Goal: Obtain resource: Obtain resource

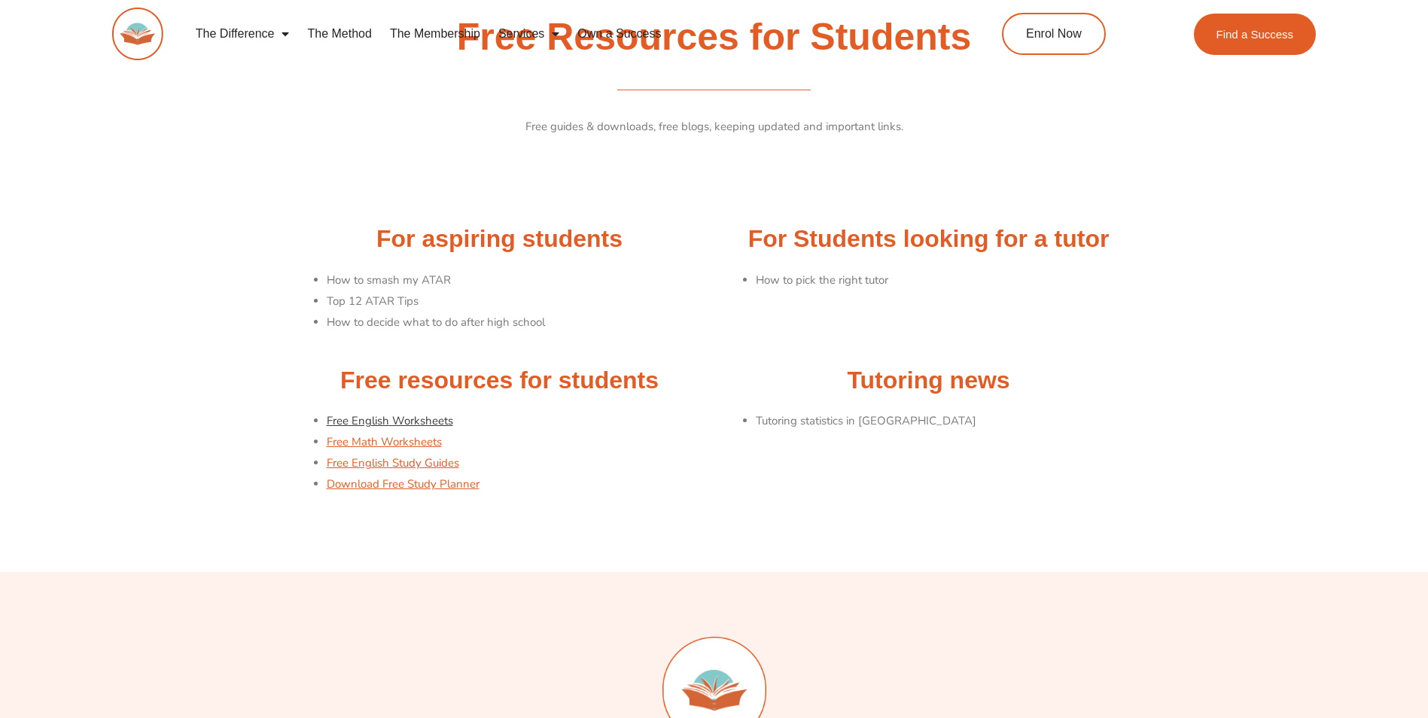
click at [397, 421] on link "Free English Worksheets" at bounding box center [390, 420] width 126 height 15
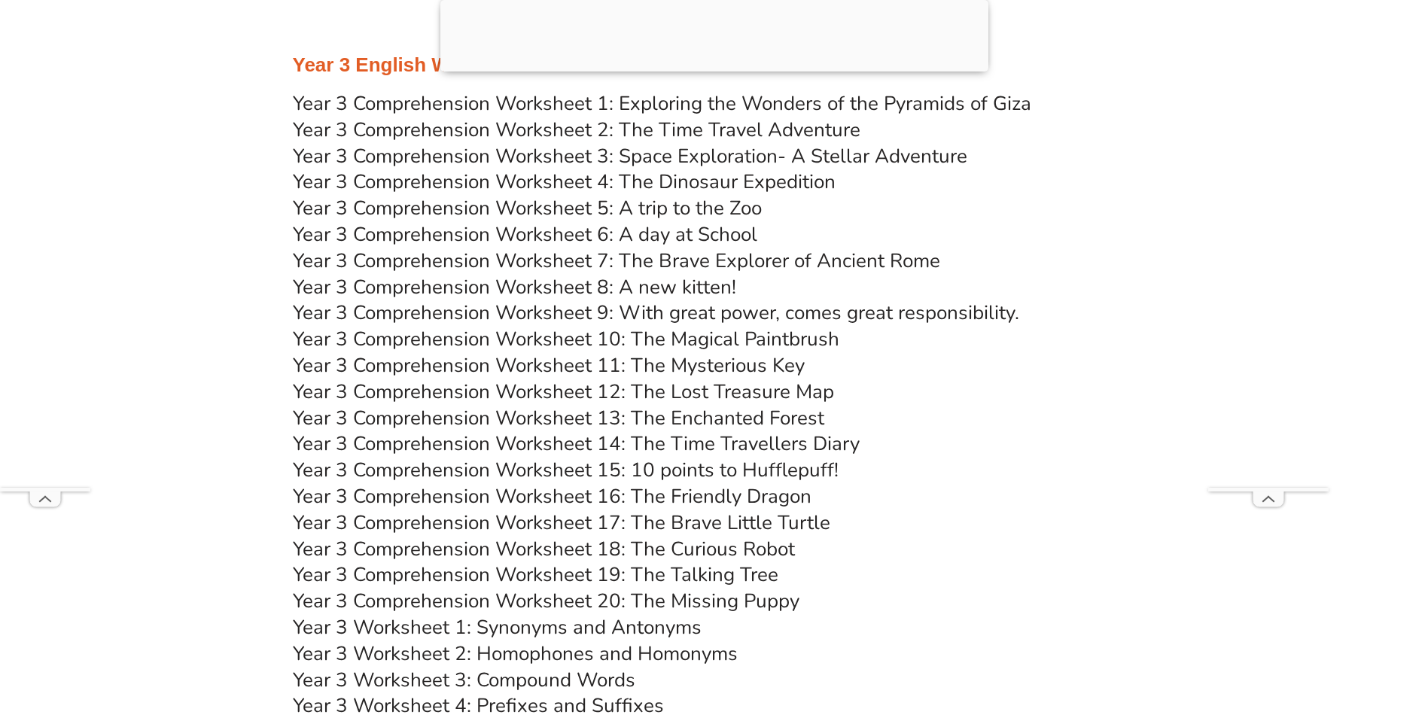
scroll to position [4967, 0]
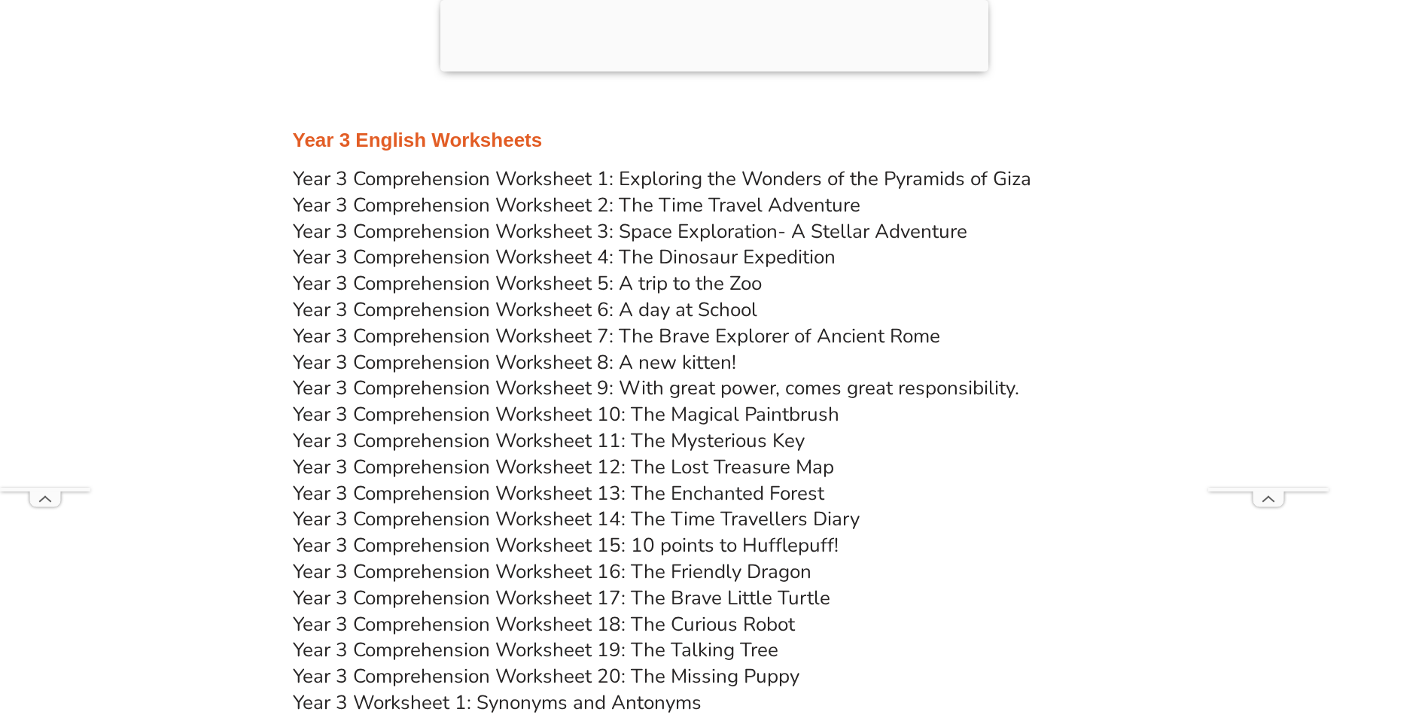
click at [504, 283] on link "Year 3 Comprehension Worksheet 5: A trip to the Zoo" at bounding box center [527, 283] width 469 height 26
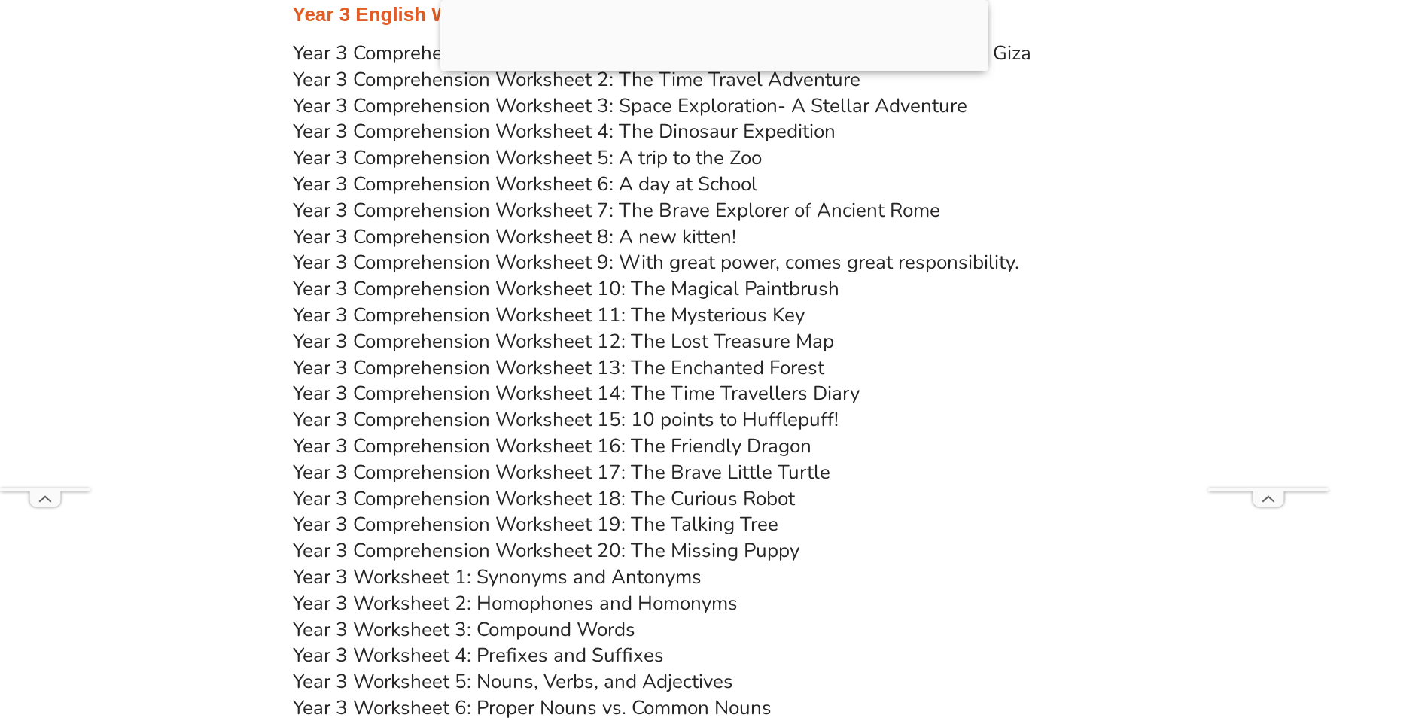
scroll to position [5117, 0]
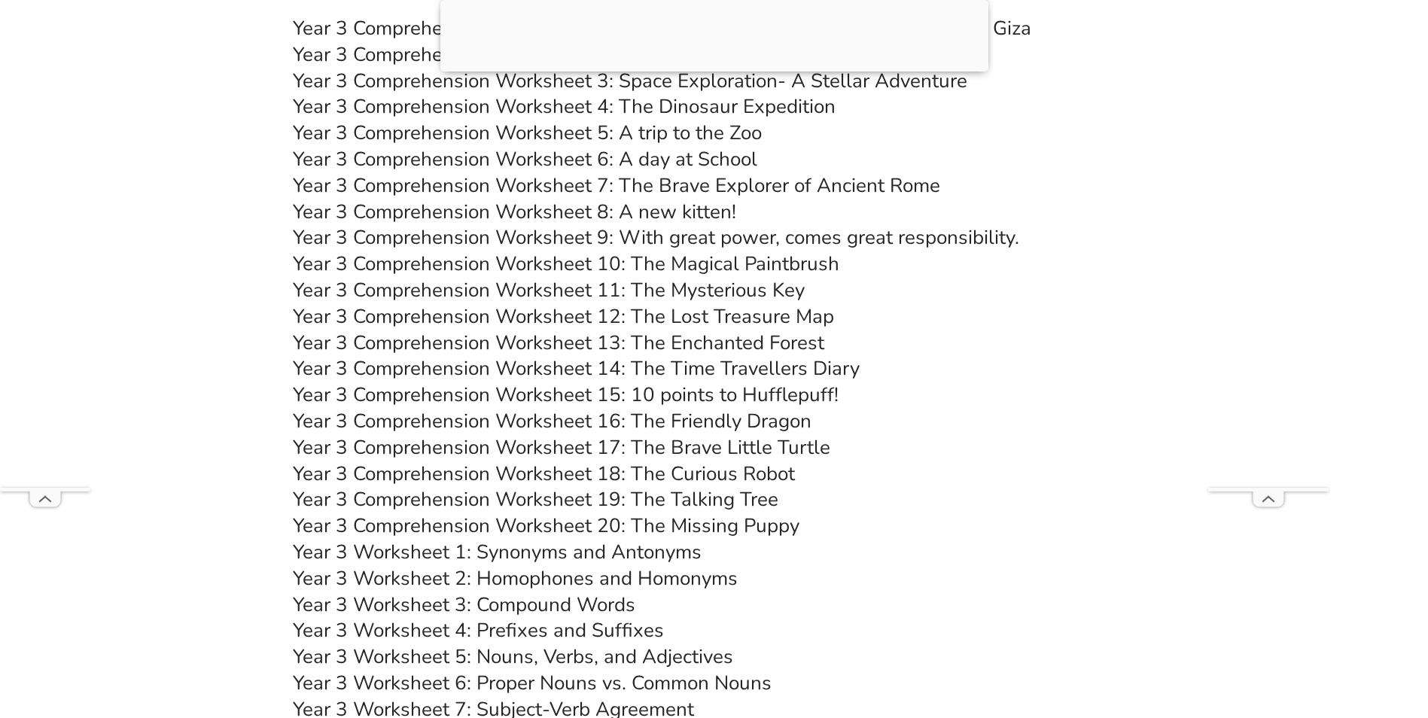
click at [555, 523] on link "Year 3 Comprehension Worksheet 20: The Missing Puppy" at bounding box center [546, 525] width 506 height 26
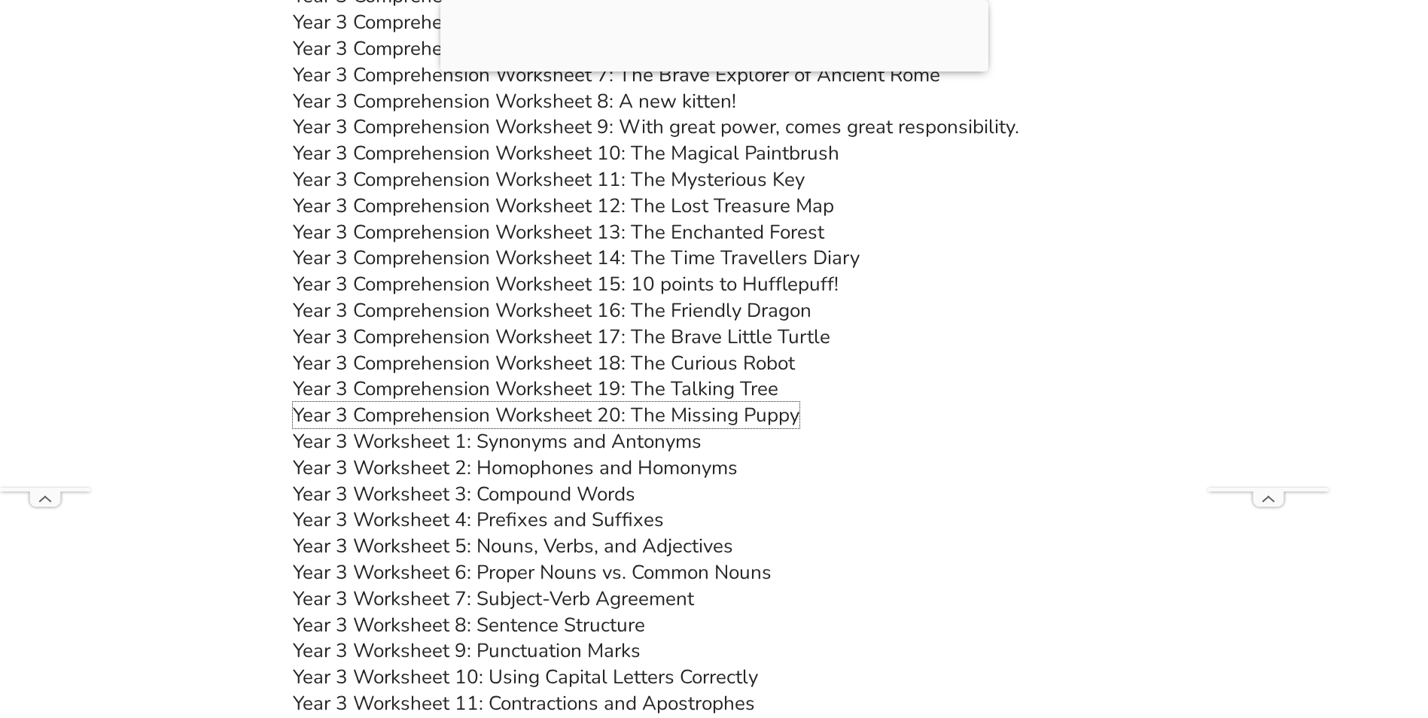
scroll to position [5268, 0]
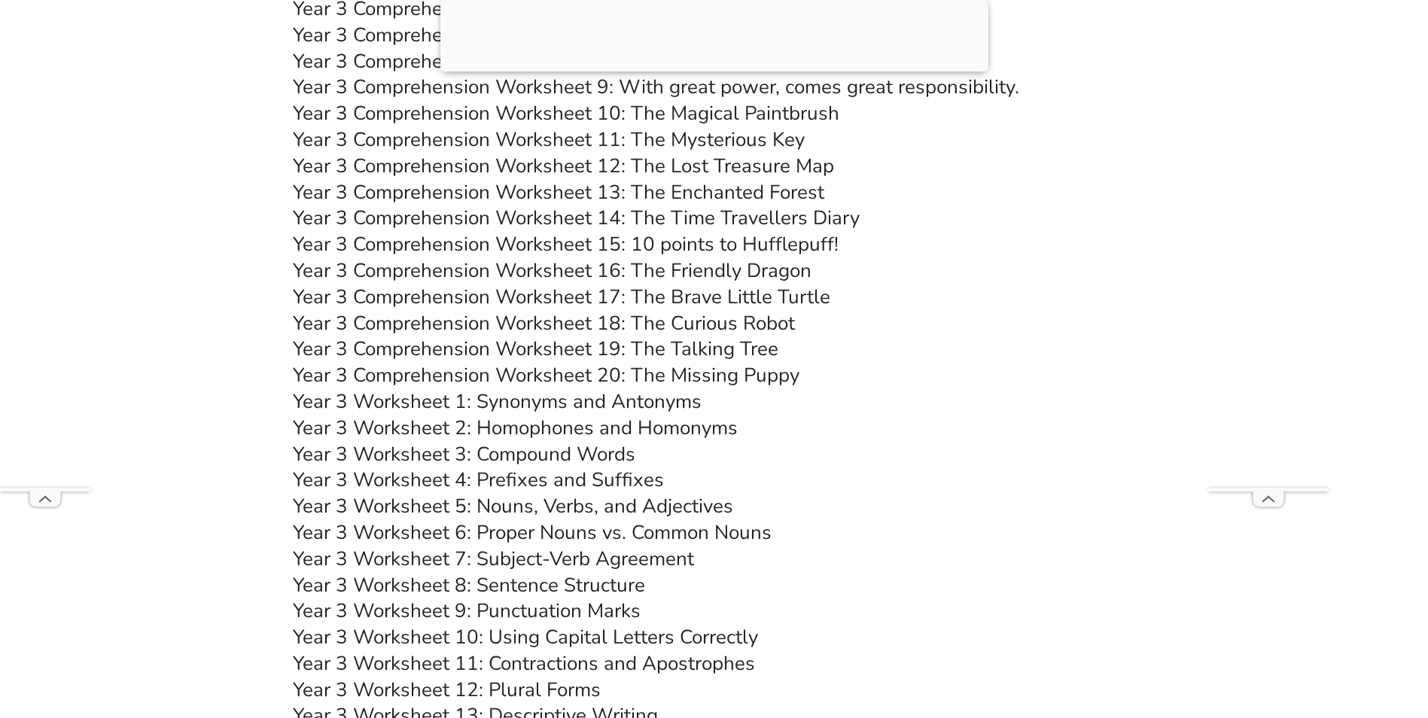
click at [639, 503] on link "Year 3 Worksheet 5: Nouns, Verbs, and Adjectives" at bounding box center [513, 506] width 440 height 26
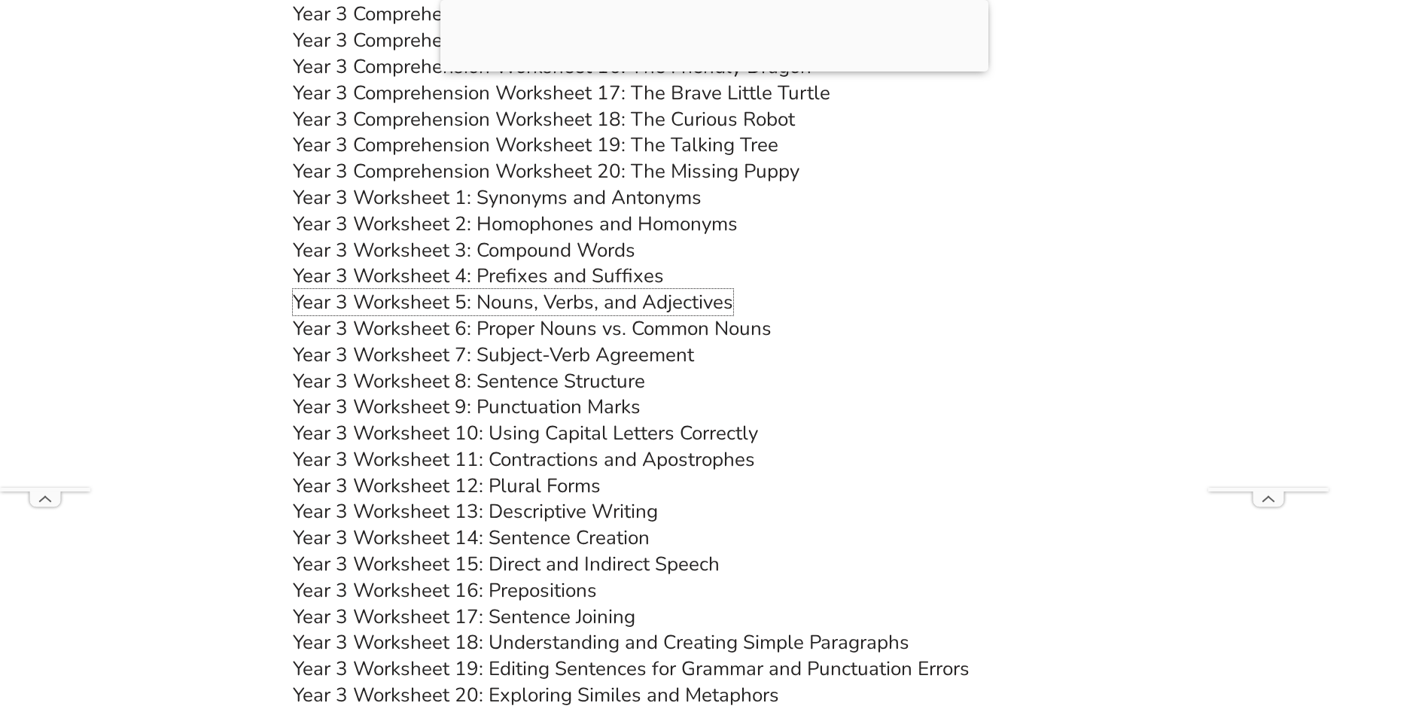
scroll to position [5418, 0]
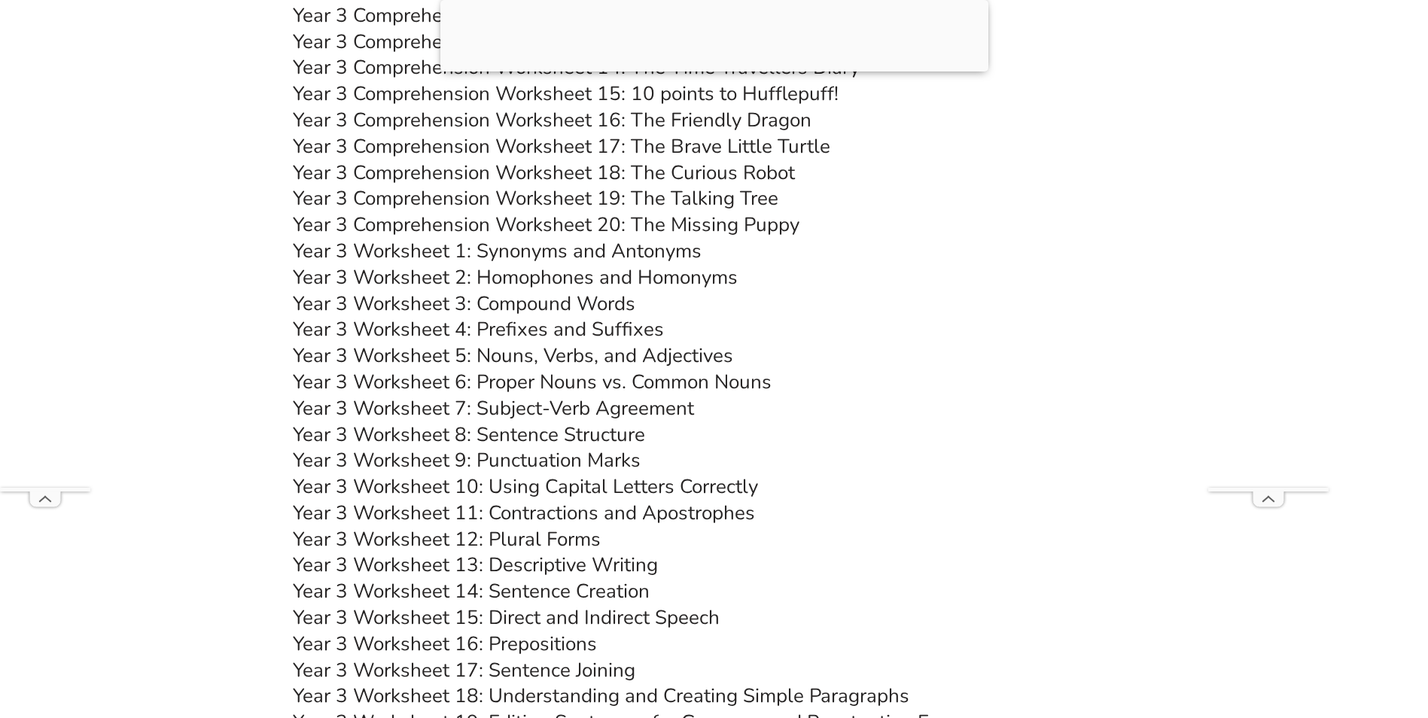
click at [628, 274] on link "Year 3 Worksheet 2: Homophones and Homonyms" at bounding box center [515, 277] width 445 height 26
click at [587, 303] on link "Year 3 Worksheet 3: Compound Words" at bounding box center [464, 303] width 342 height 26
click at [588, 357] on link "Year 3 Worksheet 5: Nouns, Verbs, and Adjectives" at bounding box center [513, 355] width 440 height 26
click at [609, 377] on link "Year 3 Worksheet 6: Proper Nouns vs. Common Nouns" at bounding box center [532, 382] width 479 height 26
click at [576, 408] on link "Year 3 Worksheet 7: Subject-Verb Agreement" at bounding box center [493, 408] width 401 height 26
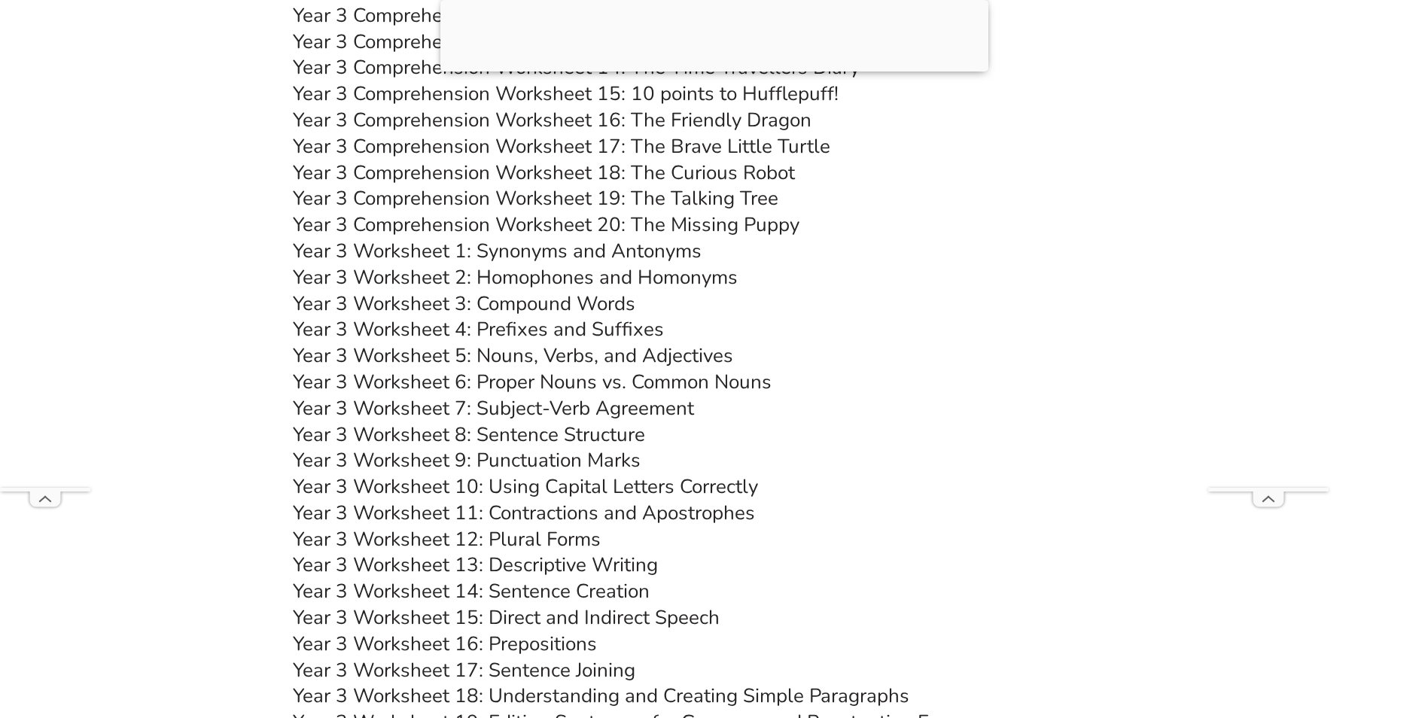
click at [604, 430] on link "Year 3 Worksheet 8: Sentence Structure" at bounding box center [469, 434] width 352 height 26
click at [622, 485] on link "Year 3 Worksheet 10: Using Capital Letters Correctly" at bounding box center [525, 486] width 465 height 26
click at [580, 457] on link "Year 3 Worksheet 9: Punctuation Marks" at bounding box center [467, 460] width 348 height 26
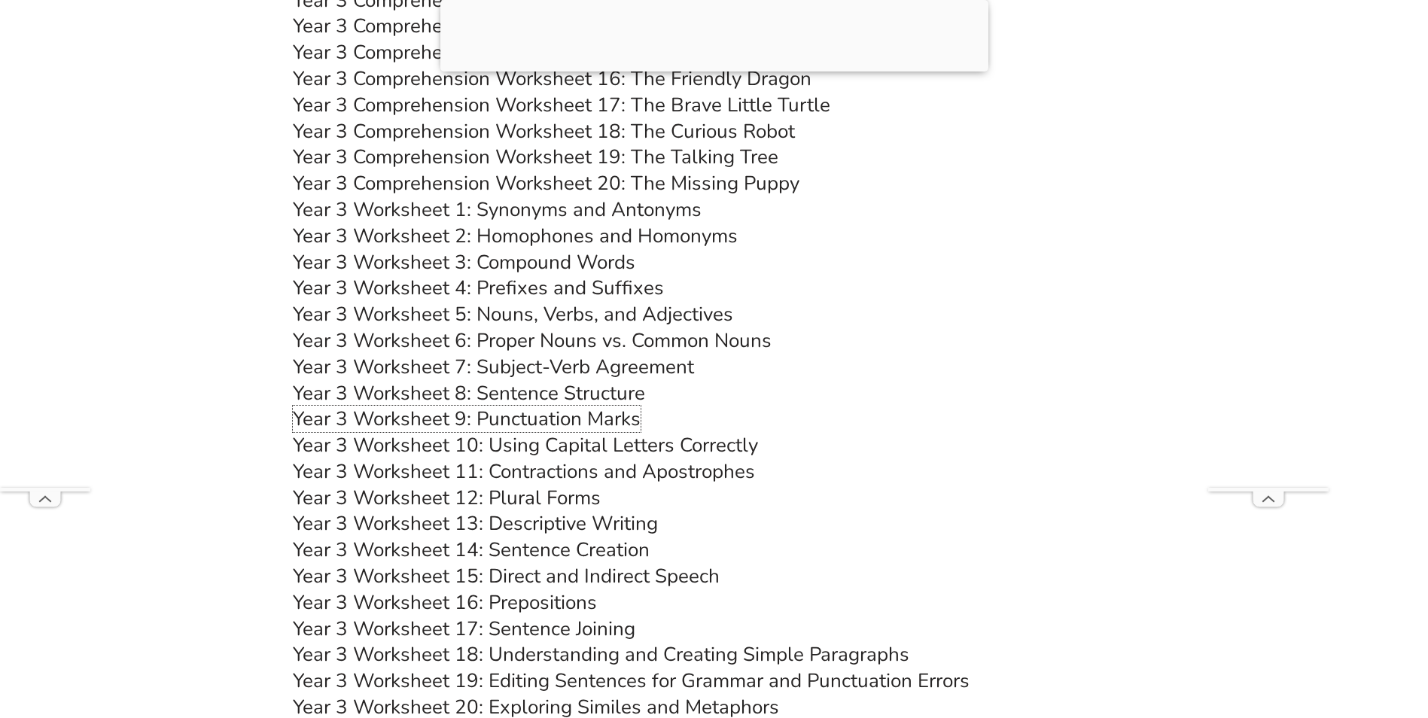
scroll to position [5493, 0]
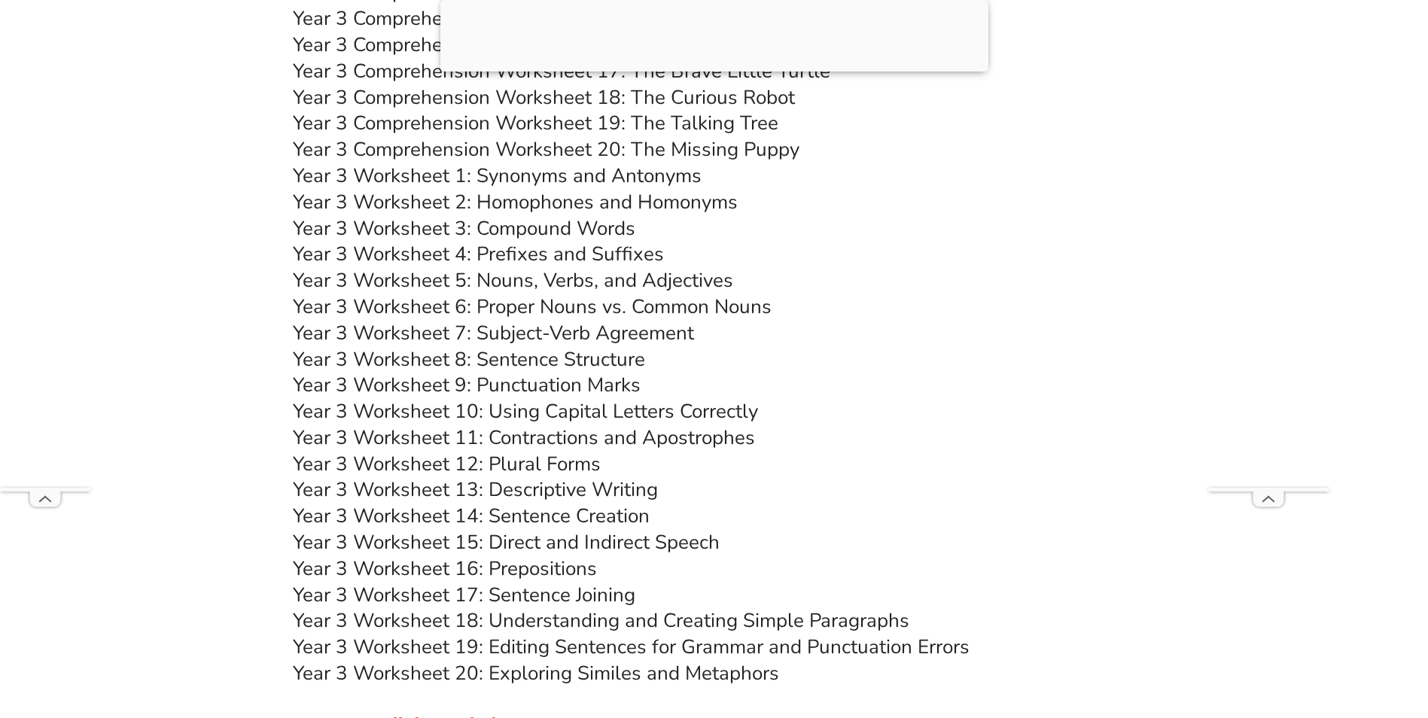
click at [563, 488] on link "Year 3 Worksheet 13: Descriptive Writing" at bounding box center [475, 489] width 365 height 26
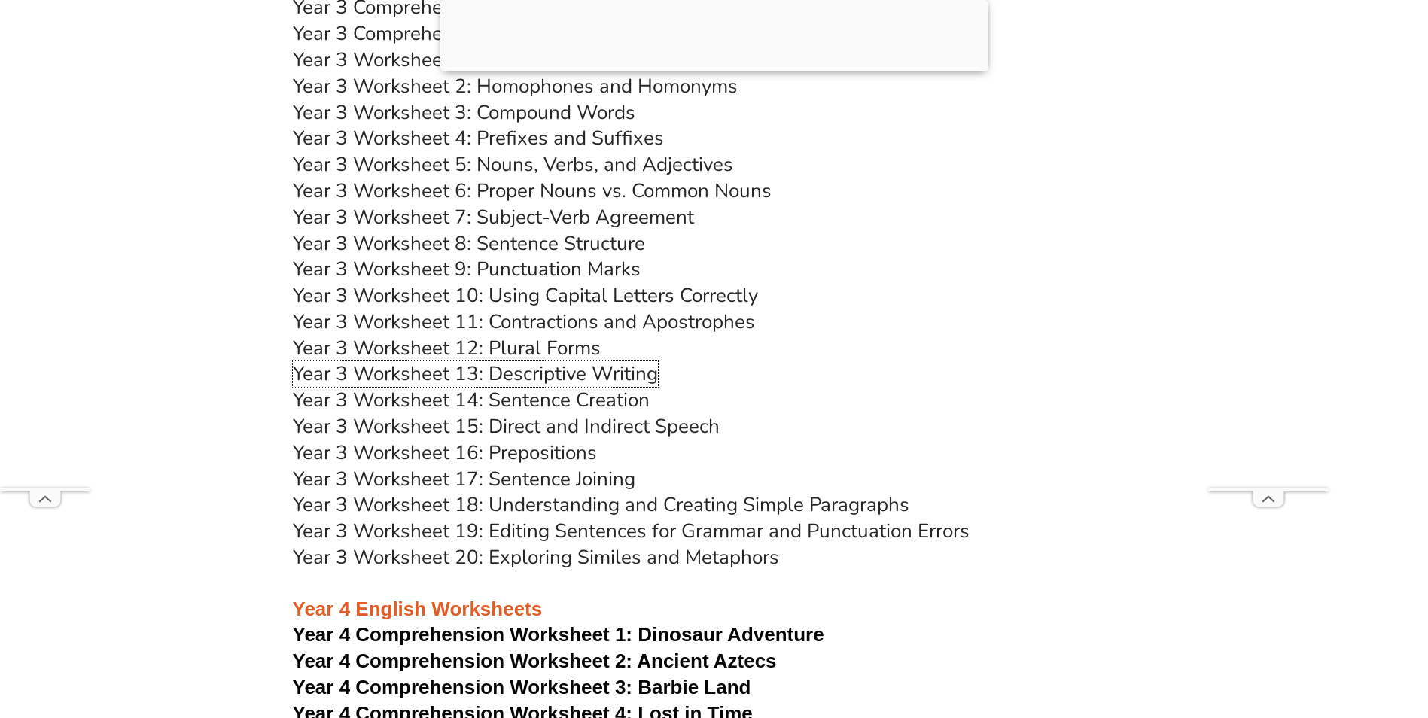
scroll to position [5644, 0]
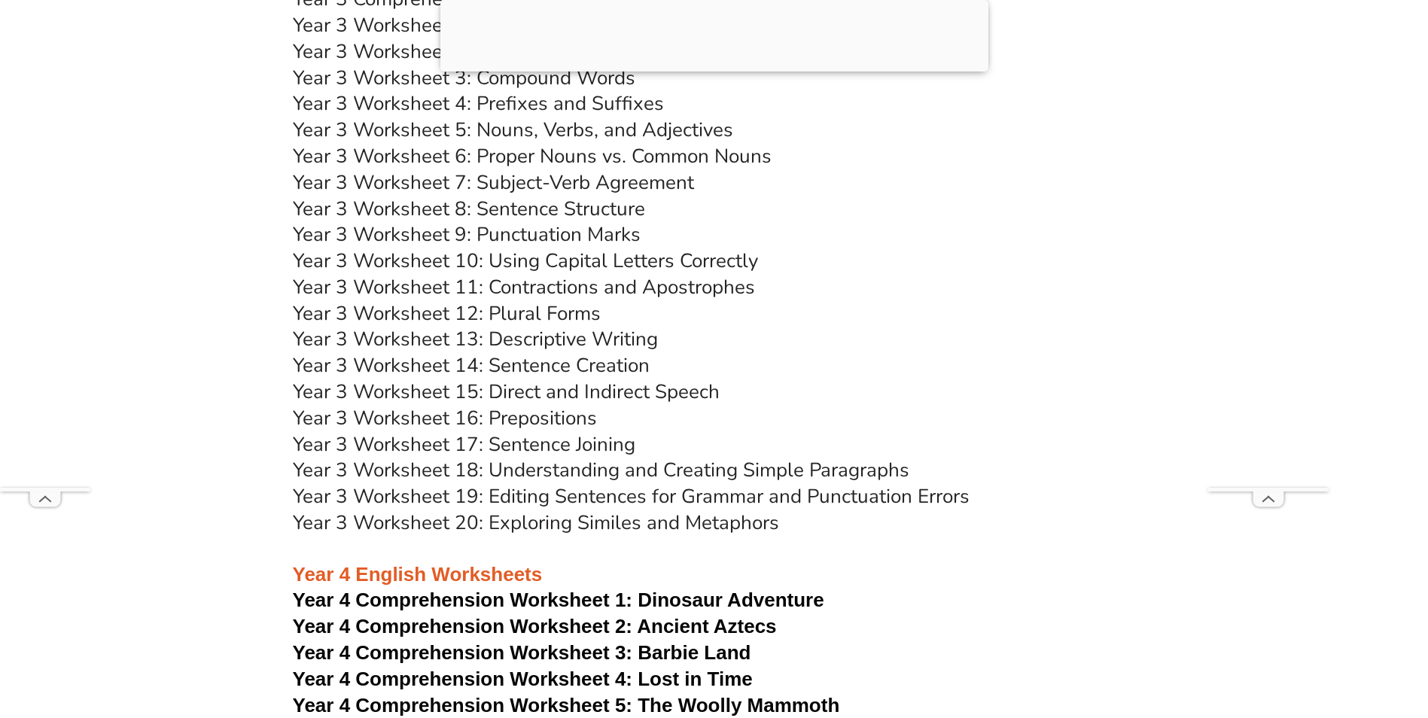
click at [551, 359] on link "Year 3 Worksheet 14: Sentence Creation" at bounding box center [471, 365] width 357 height 26
click at [591, 445] on link "Year 3 Worksheet 17: Sentence Joining" at bounding box center [464, 444] width 342 height 26
click at [629, 467] on link "Year 3 Worksheet 18: Understanding and Creating Simple Paragraphs" at bounding box center [601, 470] width 616 height 26
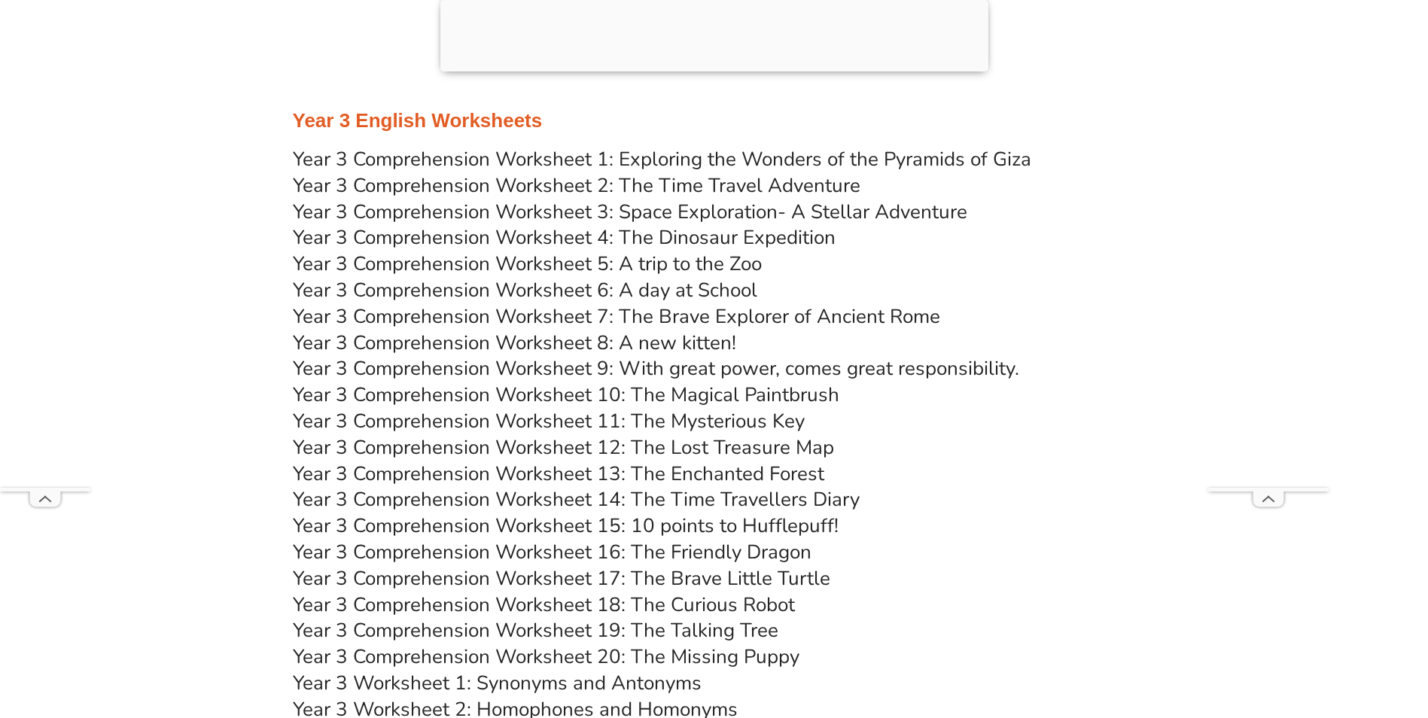
scroll to position [4967, 0]
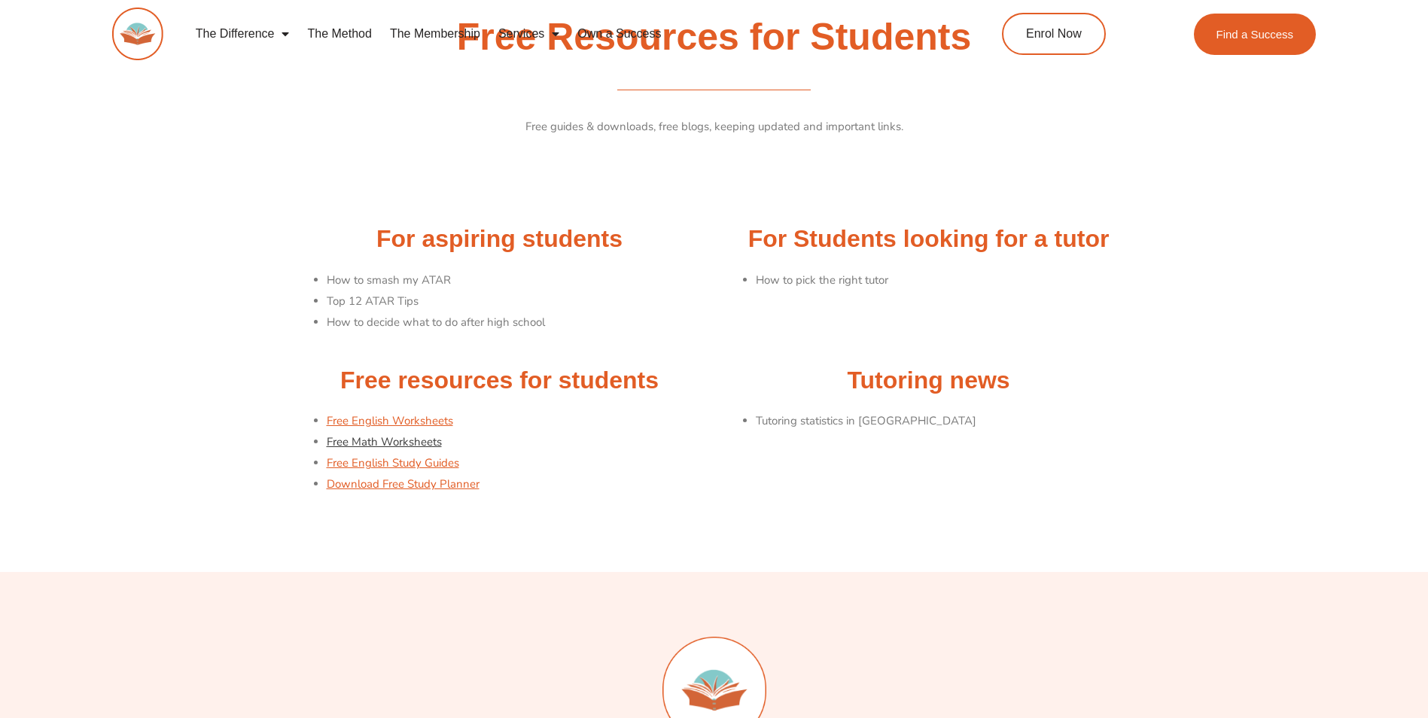
click at [424, 437] on link "Free Math Worksheets" at bounding box center [384, 441] width 115 height 15
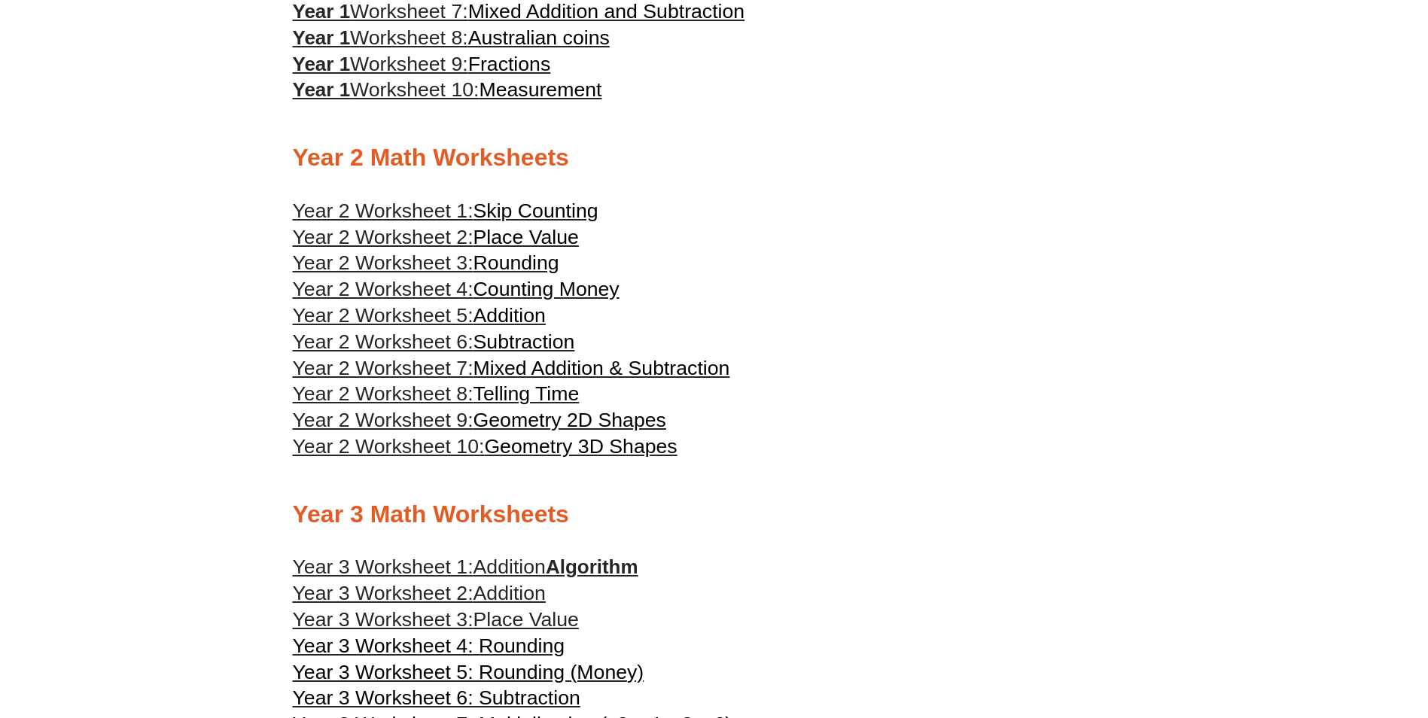
scroll to position [1656, 0]
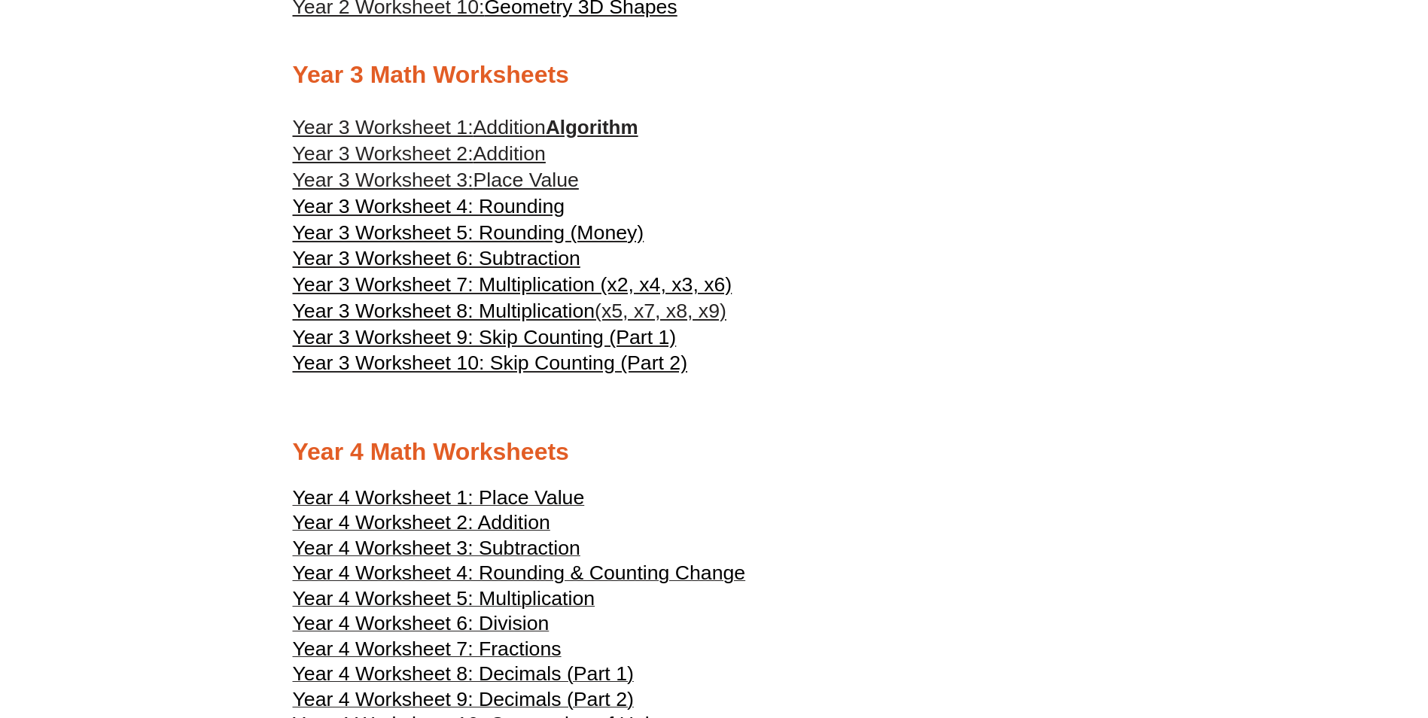
click at [480, 125] on span "Addition" at bounding box center [509, 127] width 72 height 23
click at [525, 152] on span "Addition" at bounding box center [509, 153] width 72 height 23
click at [535, 178] on span "Place Value" at bounding box center [525, 180] width 105 height 23
click at [546, 211] on span "Year 3 Worksheet 4: Rounding" at bounding box center [429, 206] width 272 height 23
click at [519, 257] on span "Year 3 Worksheet 6: Subtraction" at bounding box center [436, 258] width 287 height 23
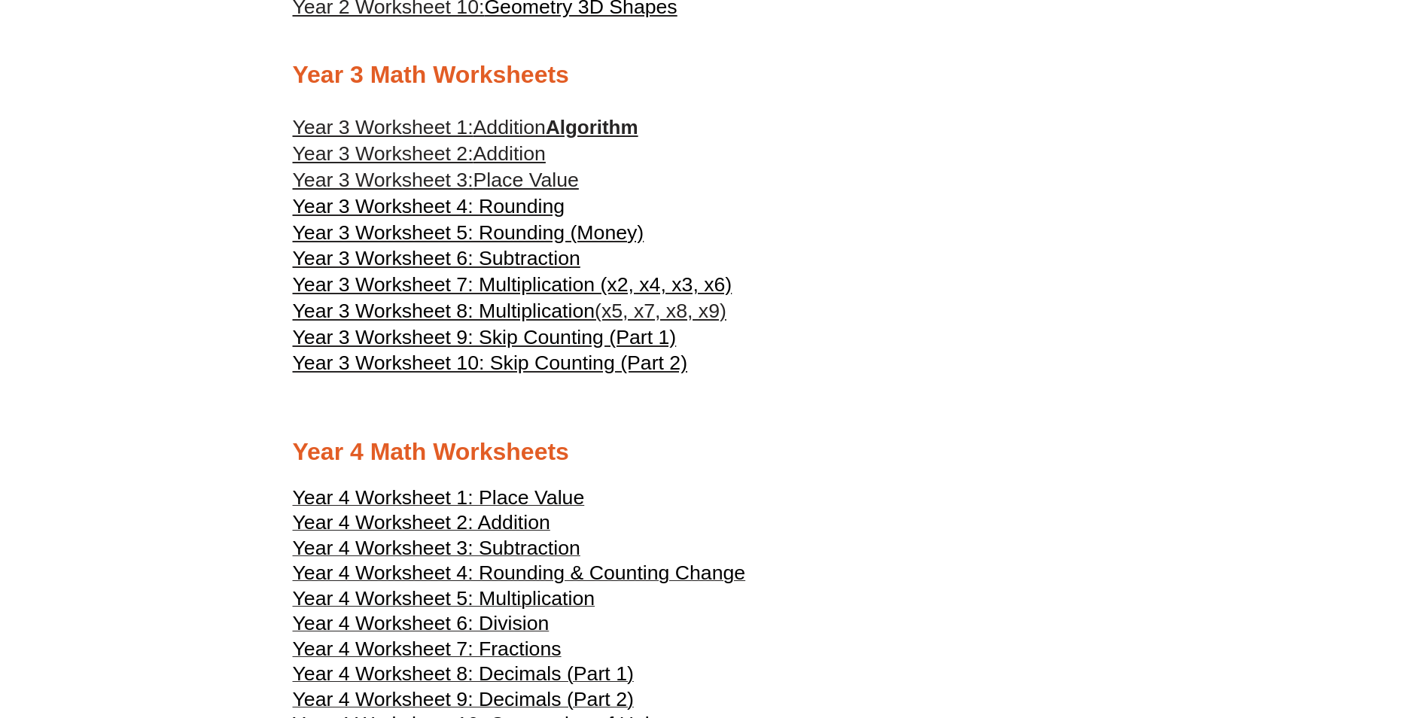
click at [534, 275] on span "Year 3 Worksheet 7: Multiplication (x2, x4, x3, x6)" at bounding box center [512, 284] width 439 height 23
click at [572, 312] on span "Year 3 Worksheet 8: Multiplication" at bounding box center [444, 311] width 303 height 23
click at [589, 313] on span "Year 3 Worksheet 8: Multiplication" at bounding box center [444, 311] width 303 height 23
click at [563, 336] on span "Year 3 Worksheet 9: Skip Counting (Part 1)" at bounding box center [485, 337] width 384 height 23
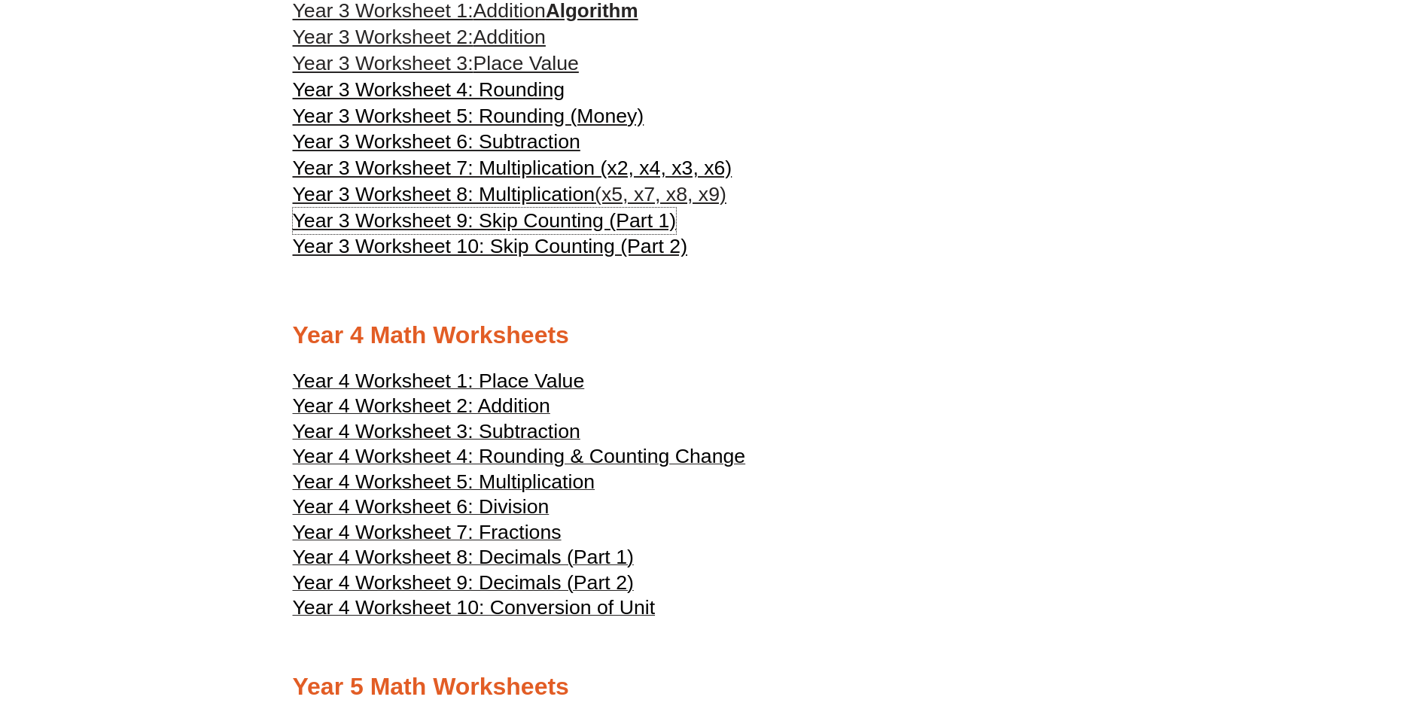
scroll to position [1806, 0]
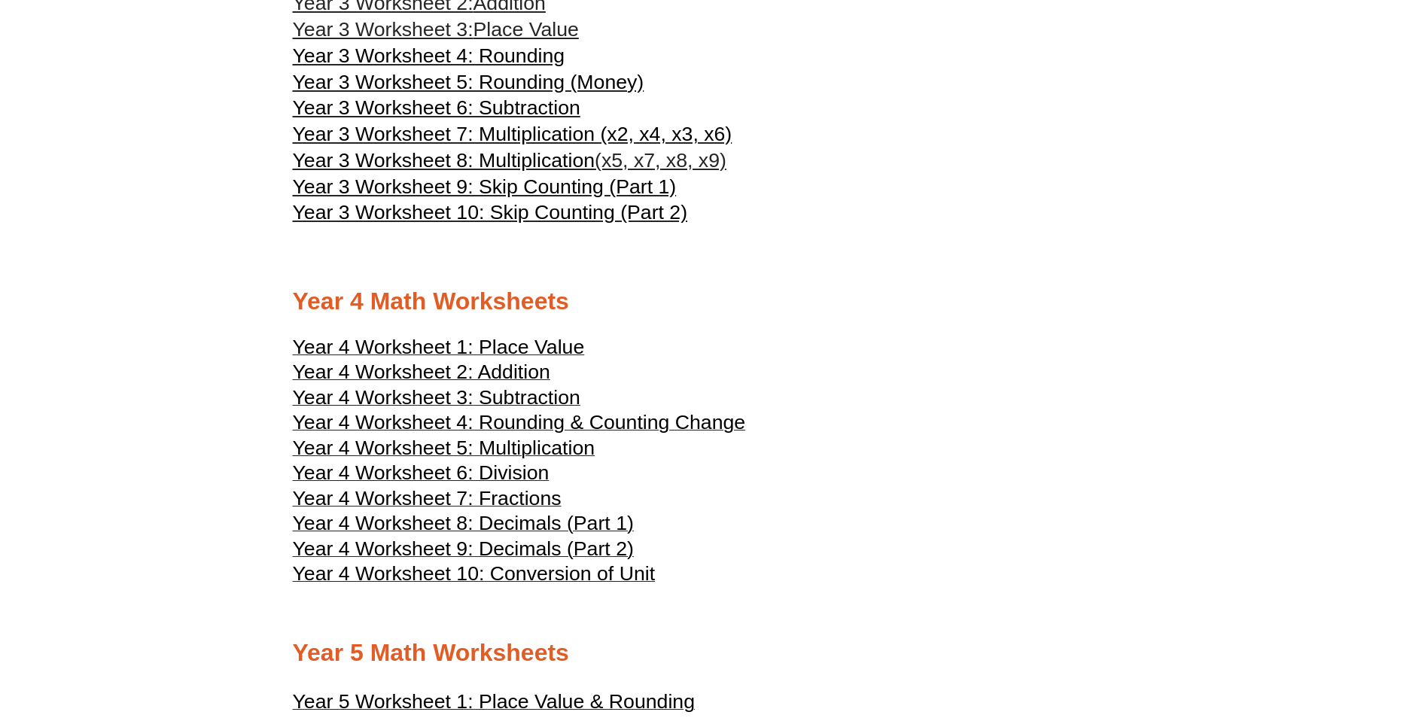
click at [553, 449] on span "Year 4 Worksheet 5: Multiplication" at bounding box center [444, 447] width 303 height 23
click at [526, 374] on span "Year 4 Worksheet 2: Addition" at bounding box center [421, 371] width 257 height 23
click at [525, 492] on span "Year 4 Worksheet 7: Fractions" at bounding box center [427, 498] width 269 height 23
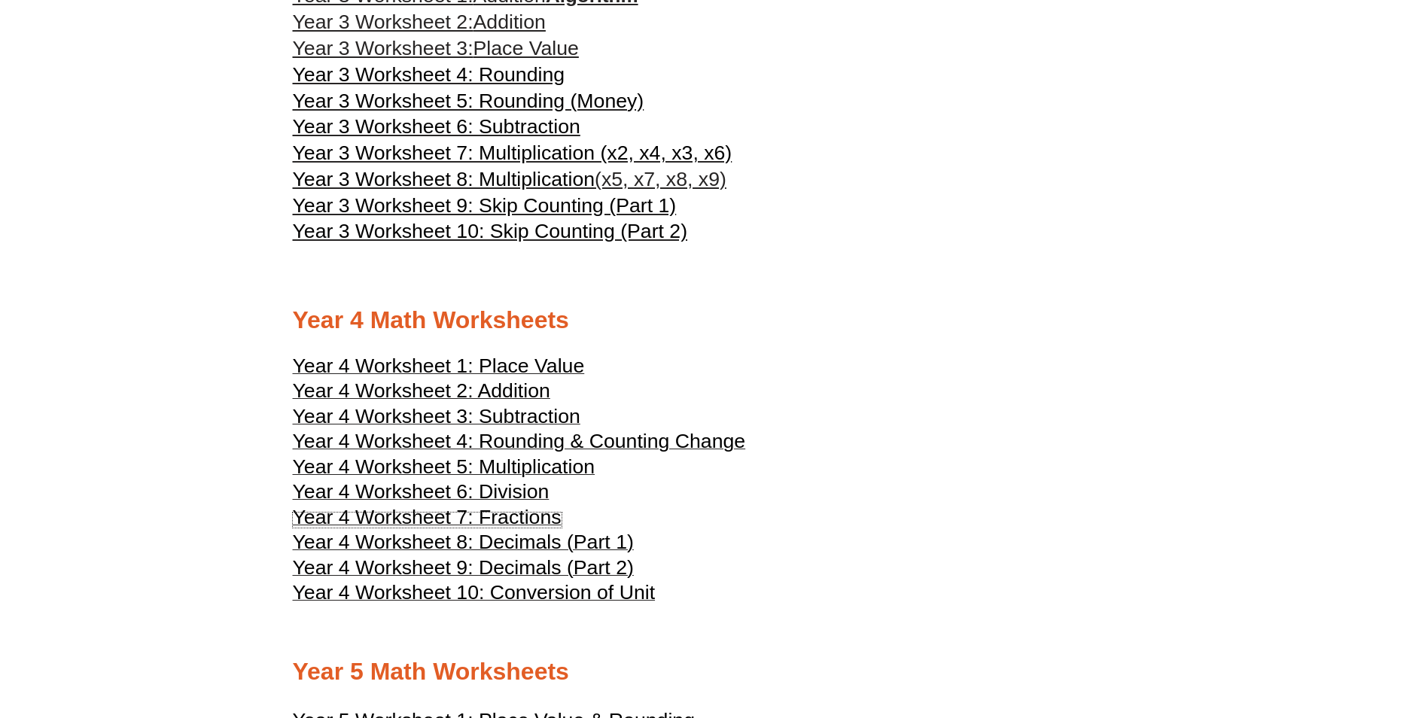
scroll to position [1731, 0]
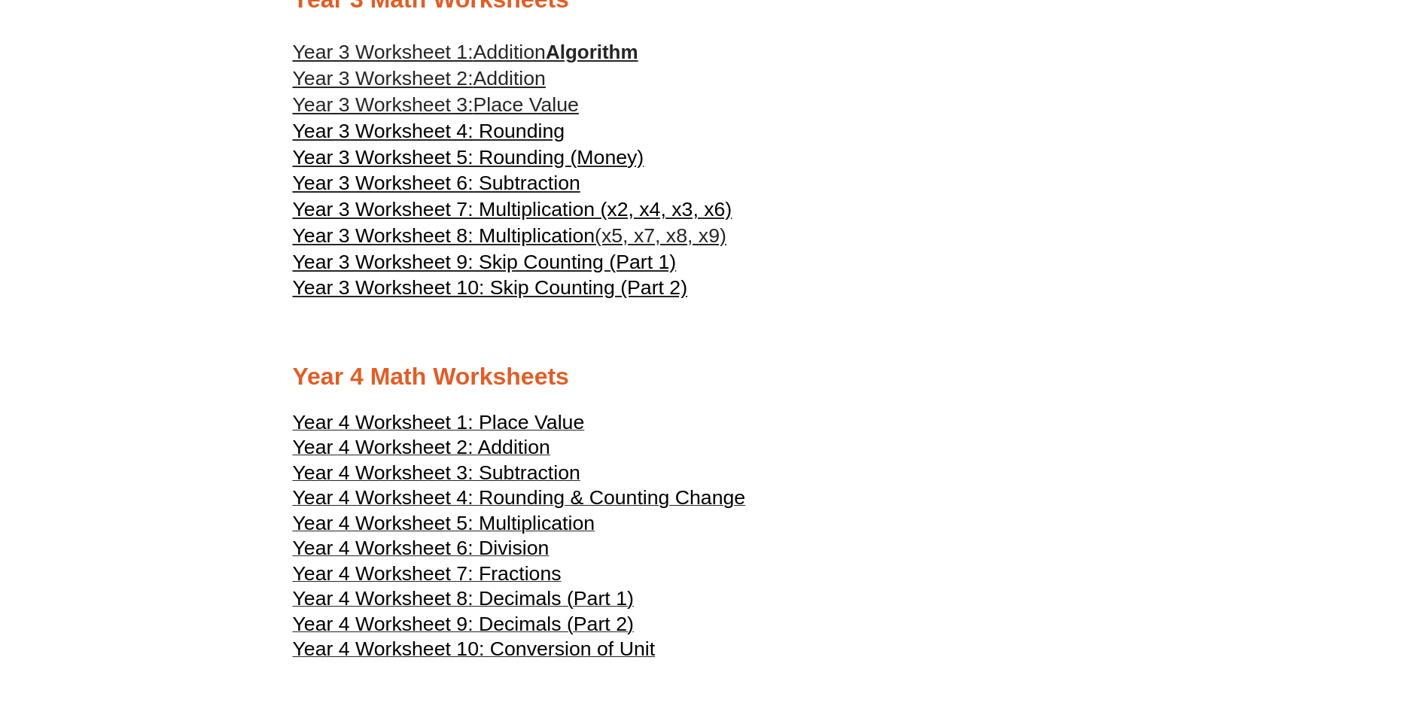
click at [505, 414] on span "Year 4 Worksheet 1: Place Value" at bounding box center [439, 422] width 292 height 23
click at [521, 447] on span "Year 4 Worksheet 2: Addition" at bounding box center [421, 447] width 257 height 23
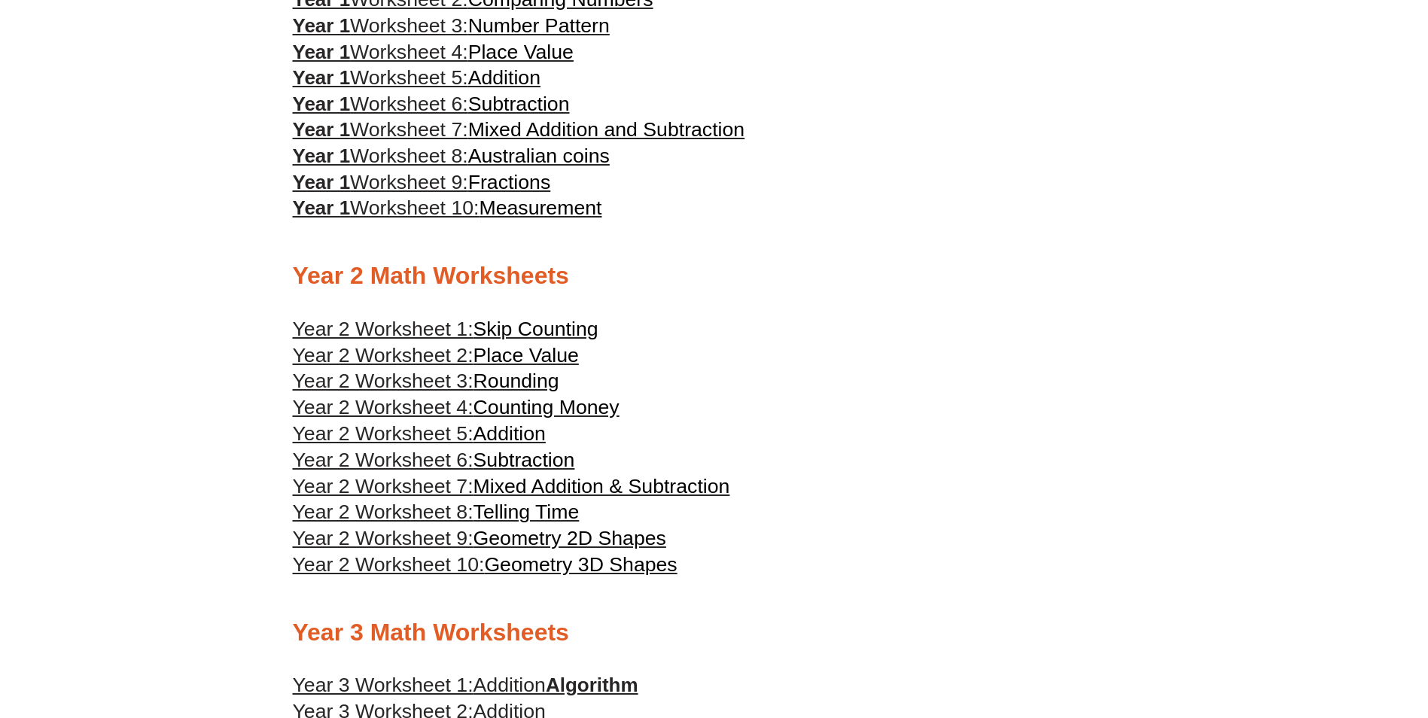
scroll to position [903, 0]
